Goal: Information Seeking & Learning: Learn about a topic

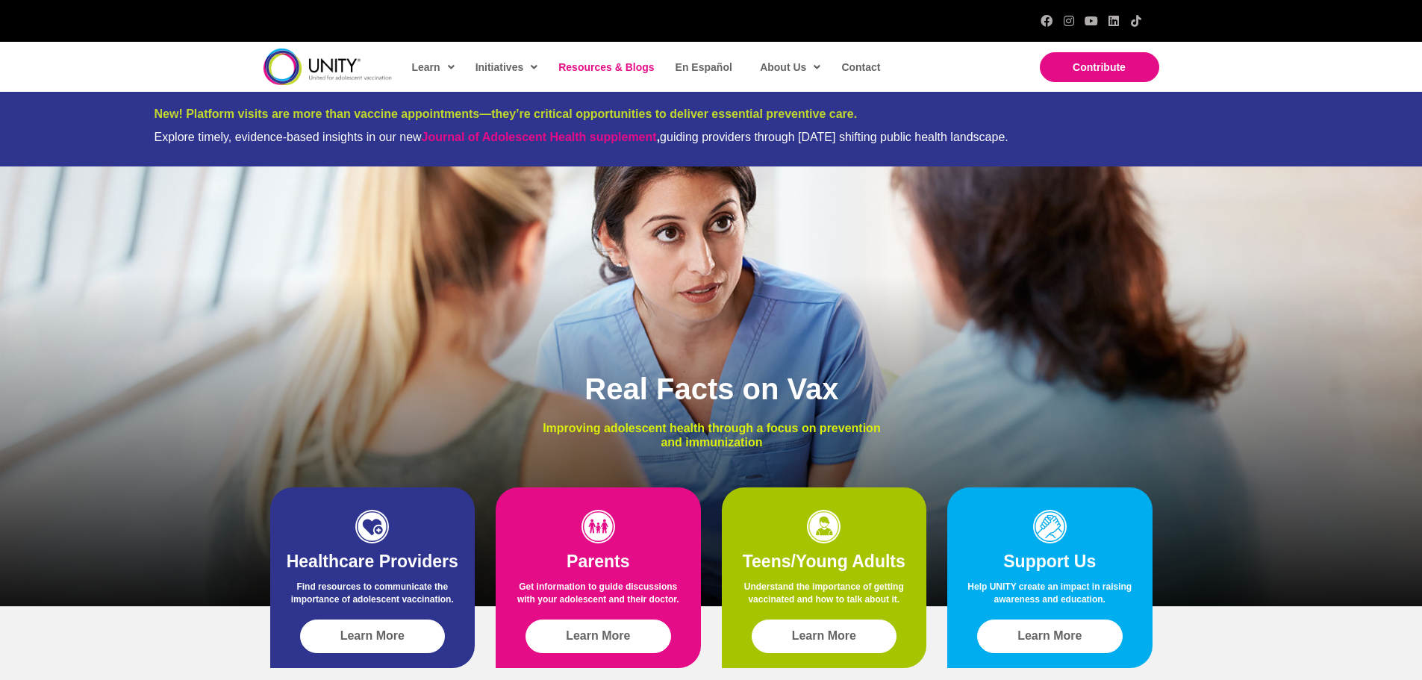
click at [572, 69] on span "Resources & Blogs" at bounding box center [606, 67] width 96 height 12
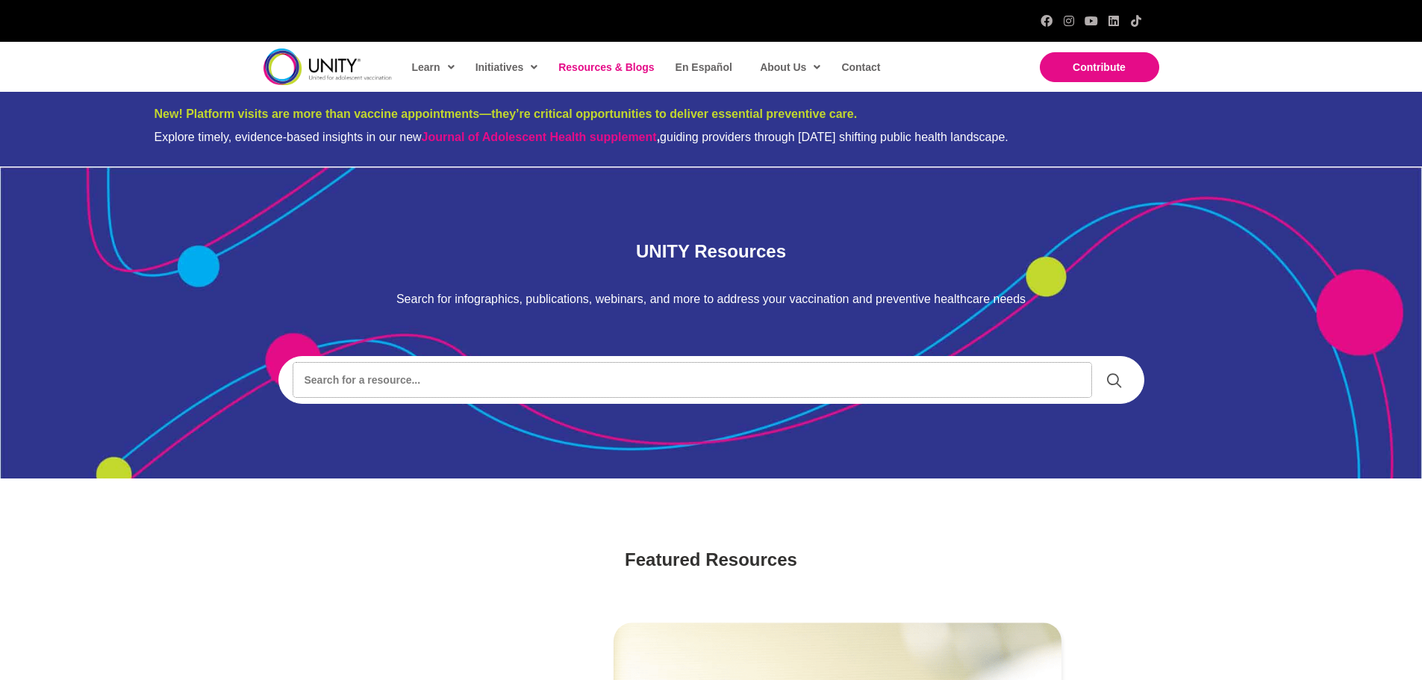
click at [422, 393] on input "Search input" at bounding box center [692, 380] width 798 height 34
type input "[PERSON_NAME]"
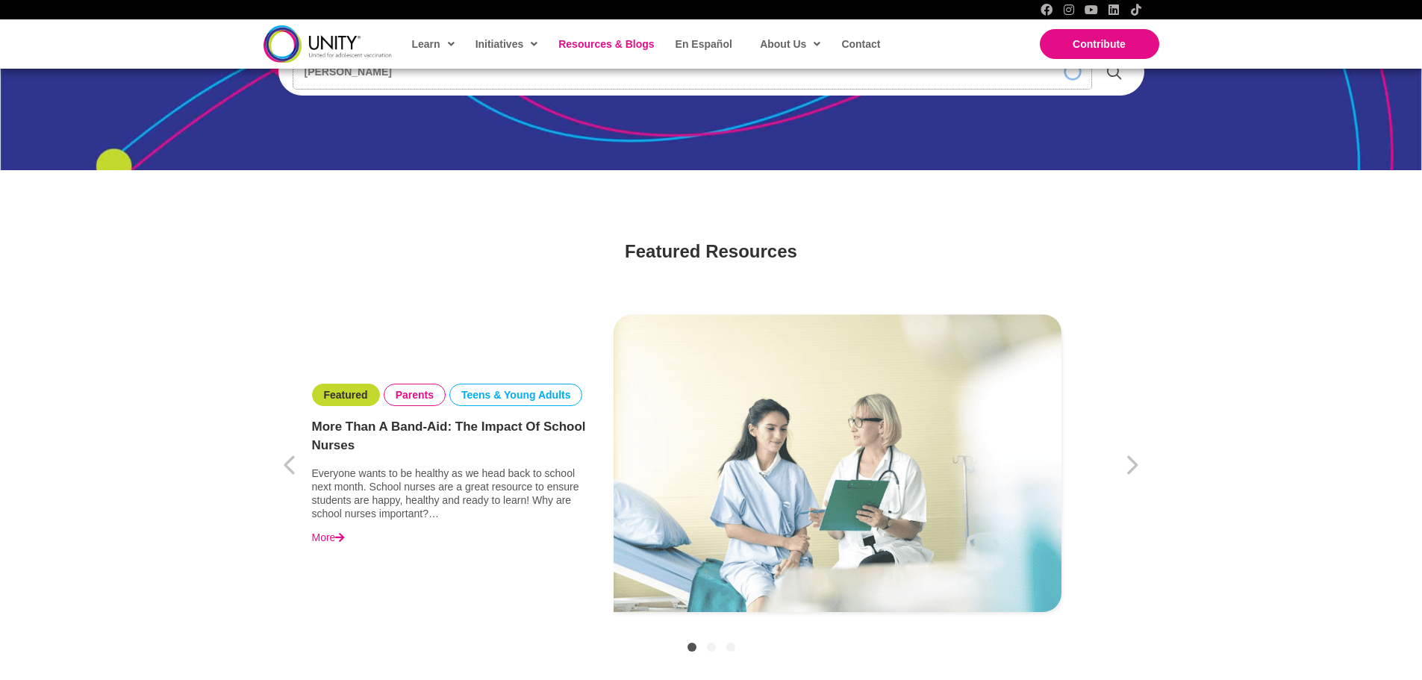
scroll to position [149, 0]
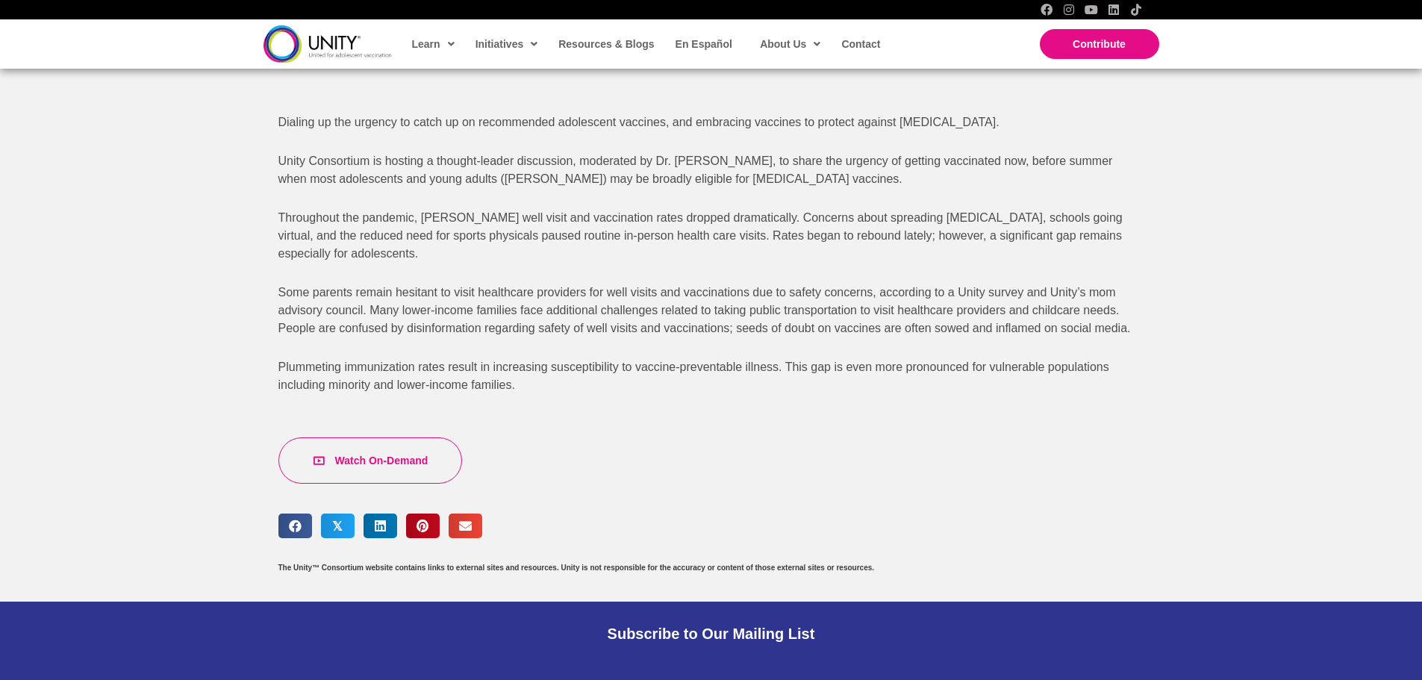
scroll to position [672, 0]
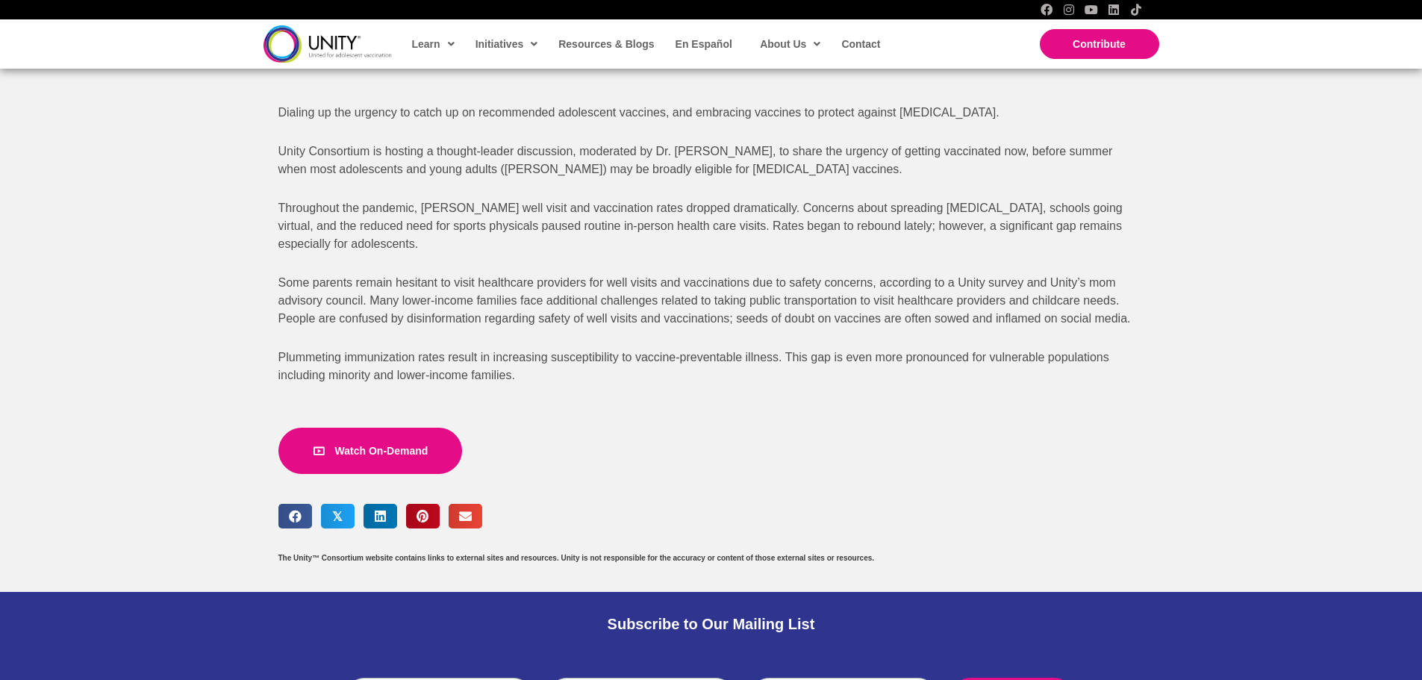
click at [358, 446] on span "Watch On-Demand" at bounding box center [381, 452] width 93 height 12
